Goal: Information Seeking & Learning: Learn about a topic

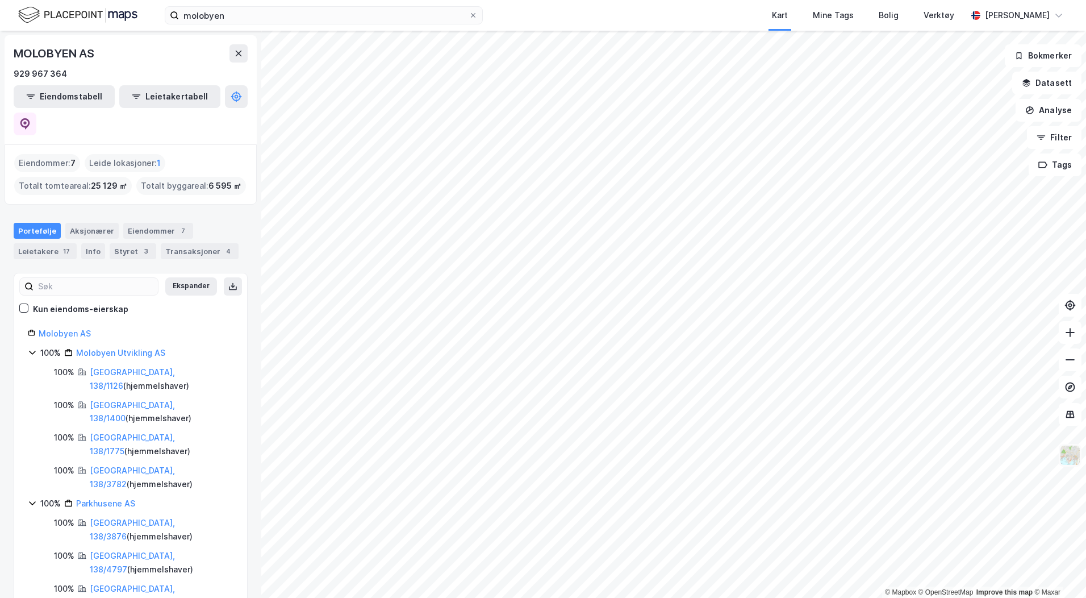
click at [1069, 457] on img at bounding box center [1071, 455] width 22 height 22
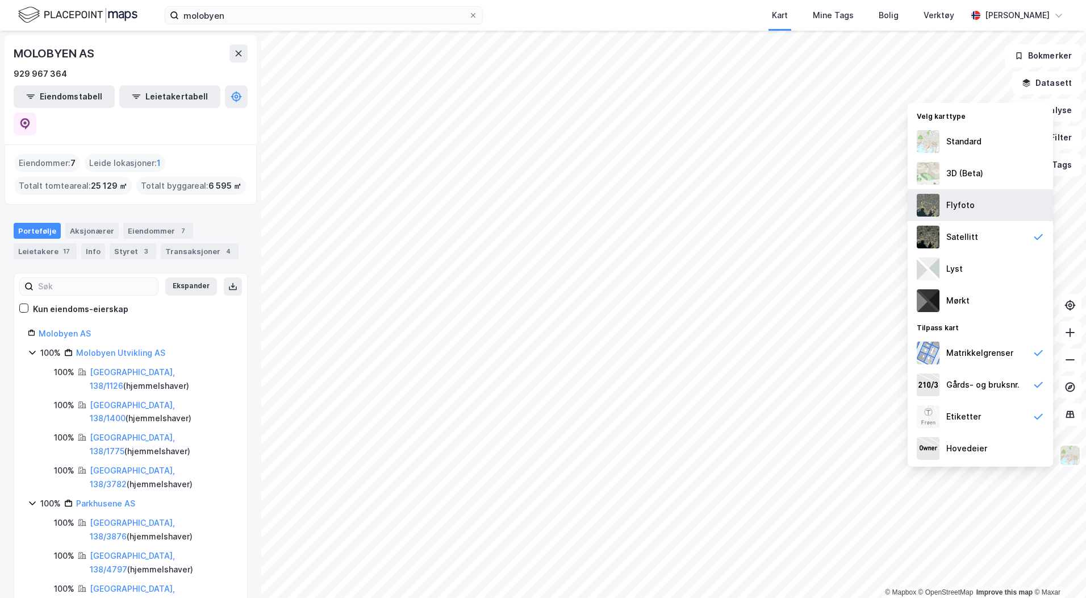
click at [980, 214] on div "Flyfoto" at bounding box center [980, 205] width 145 height 32
click at [960, 115] on div "Velg karttype" at bounding box center [980, 115] width 145 height 20
